Goal: Find specific page/section: Find specific page/section

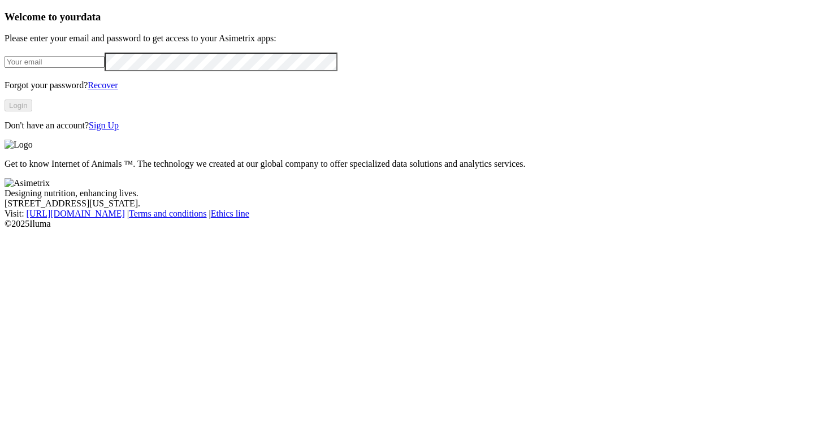
type input "sebastian.villegas@premexcorp.com"
click at [32, 111] on button "Login" at bounding box center [19, 106] width 28 height 12
